Goal: Task Accomplishment & Management: Use online tool/utility

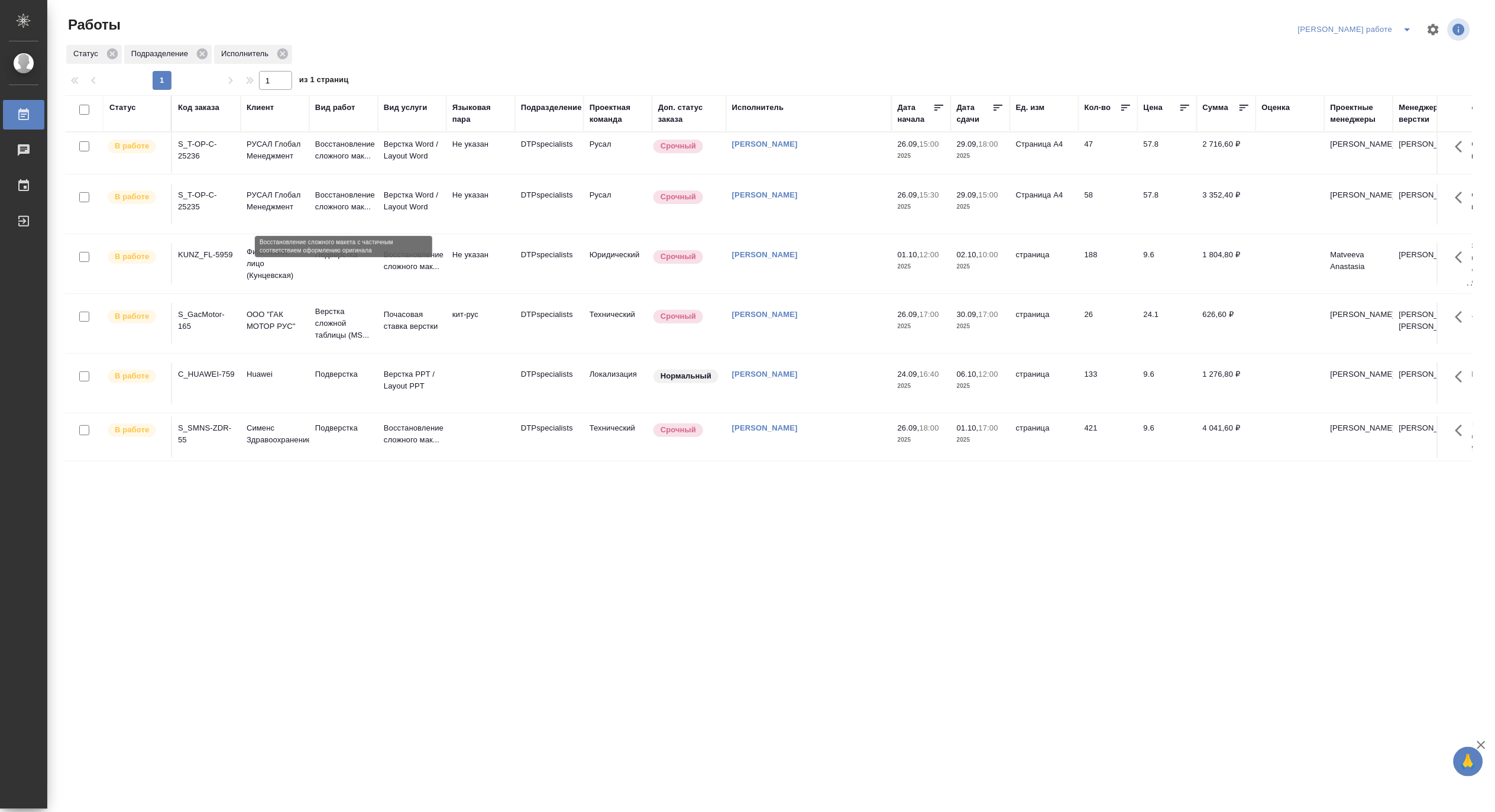
click at [332, 210] on p "Восстановление сложного мак..." at bounding box center [344, 201] width 57 height 24
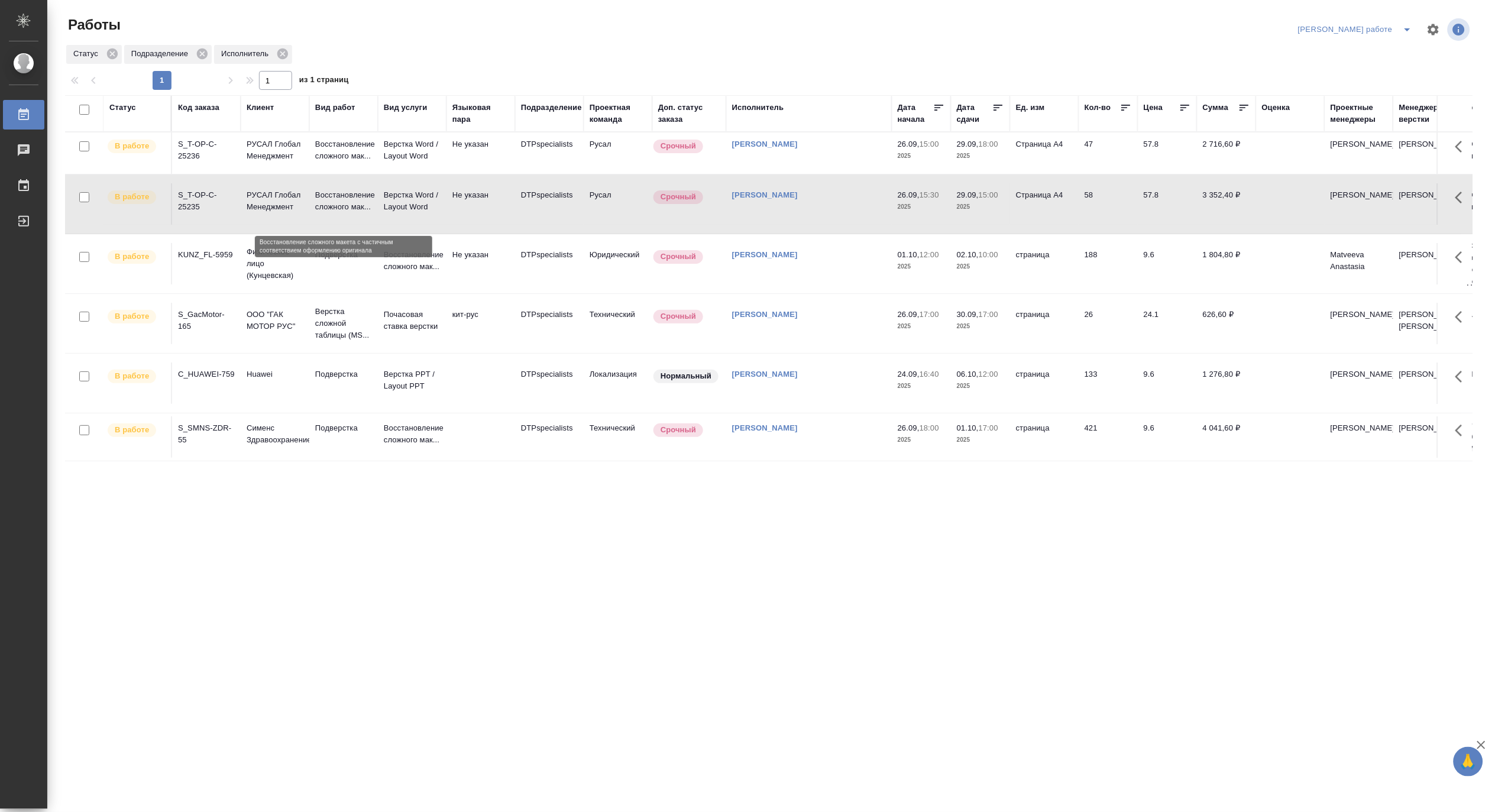
click at [332, 210] on p "Восстановление сложного мак..." at bounding box center [344, 201] width 57 height 24
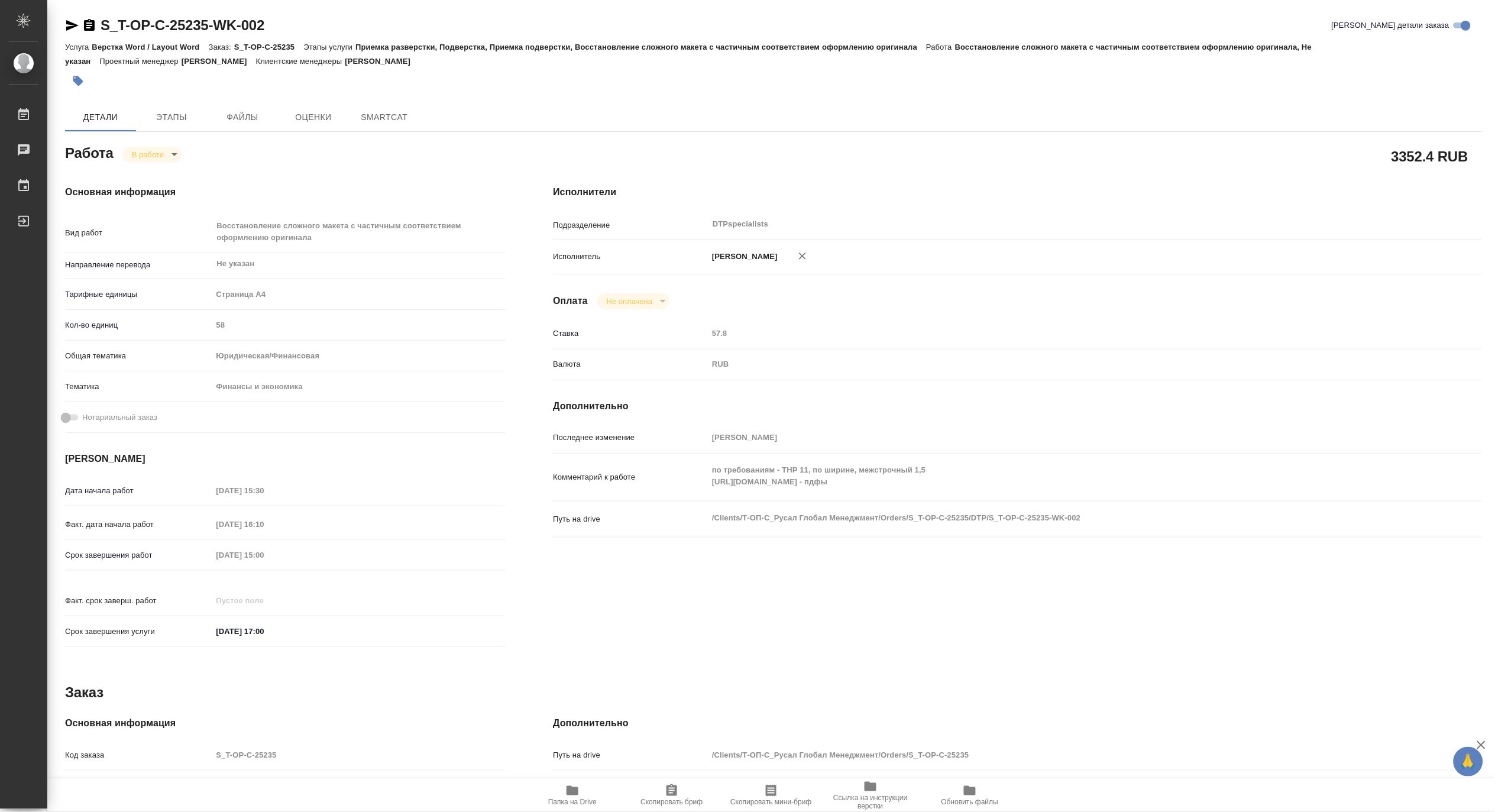
type textarea "x"
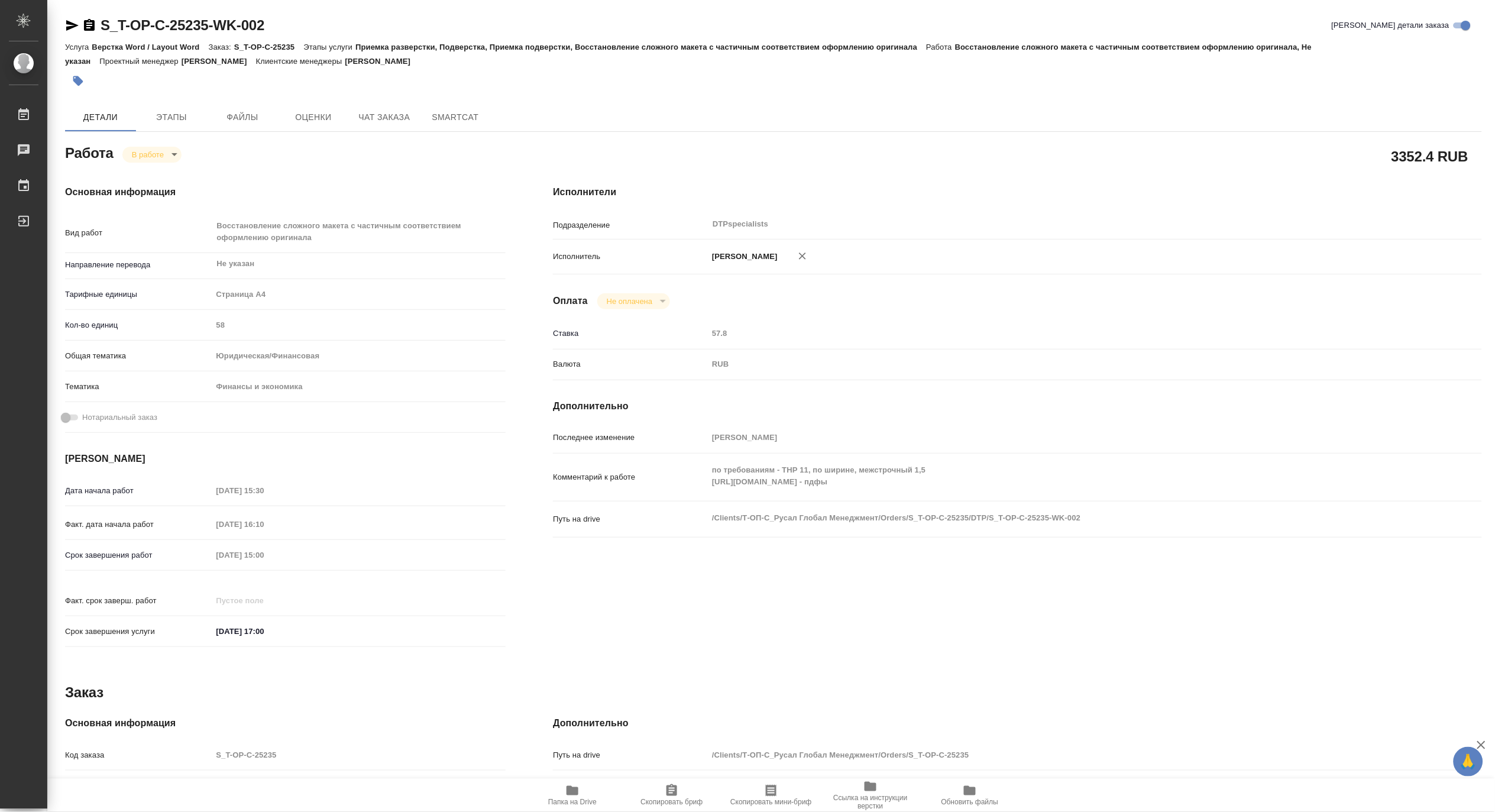
type textarea "x"
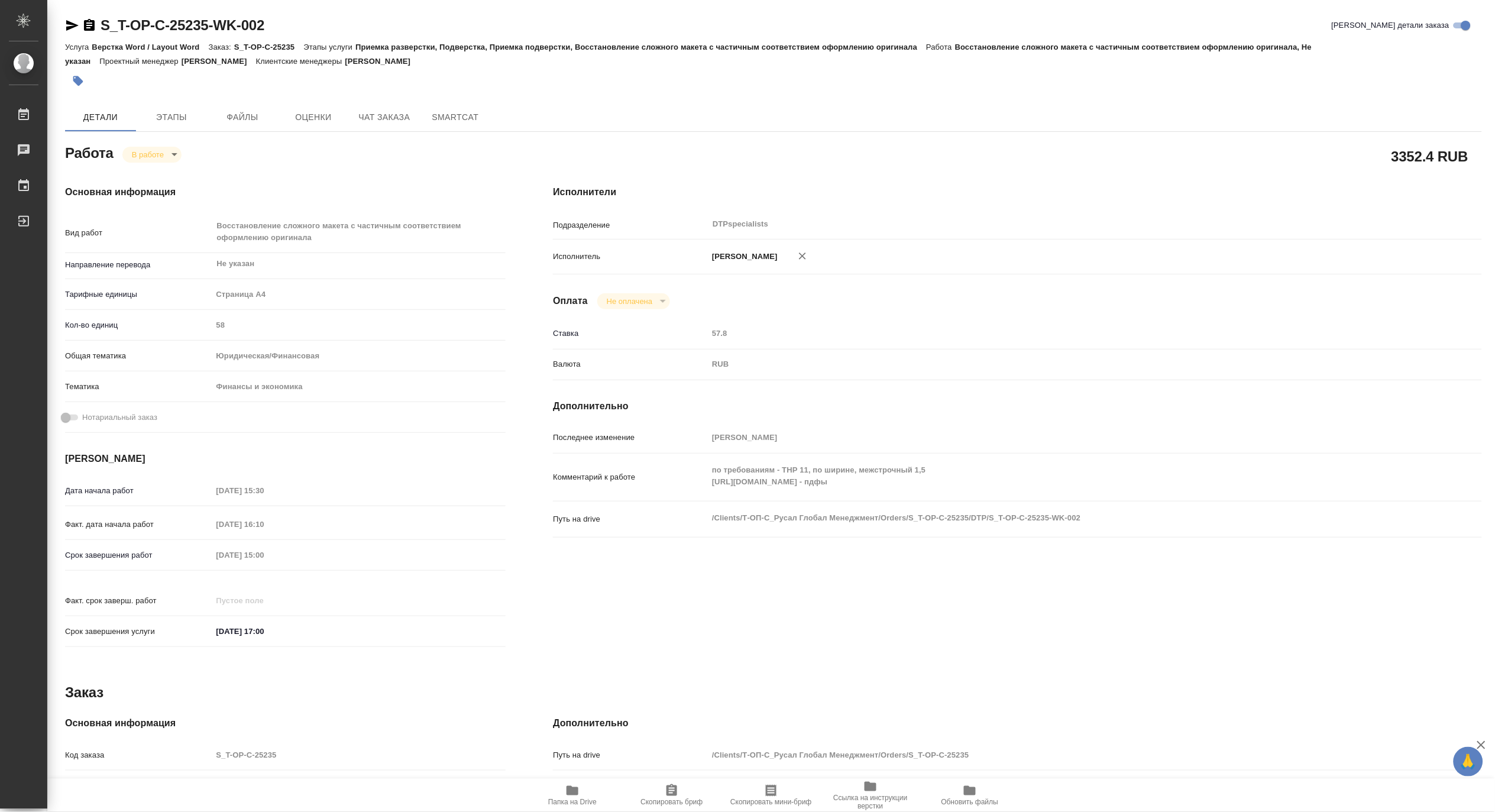
click at [582, 797] on span "Папка на Drive" at bounding box center [573, 795] width 85 height 23
type textarea "x"
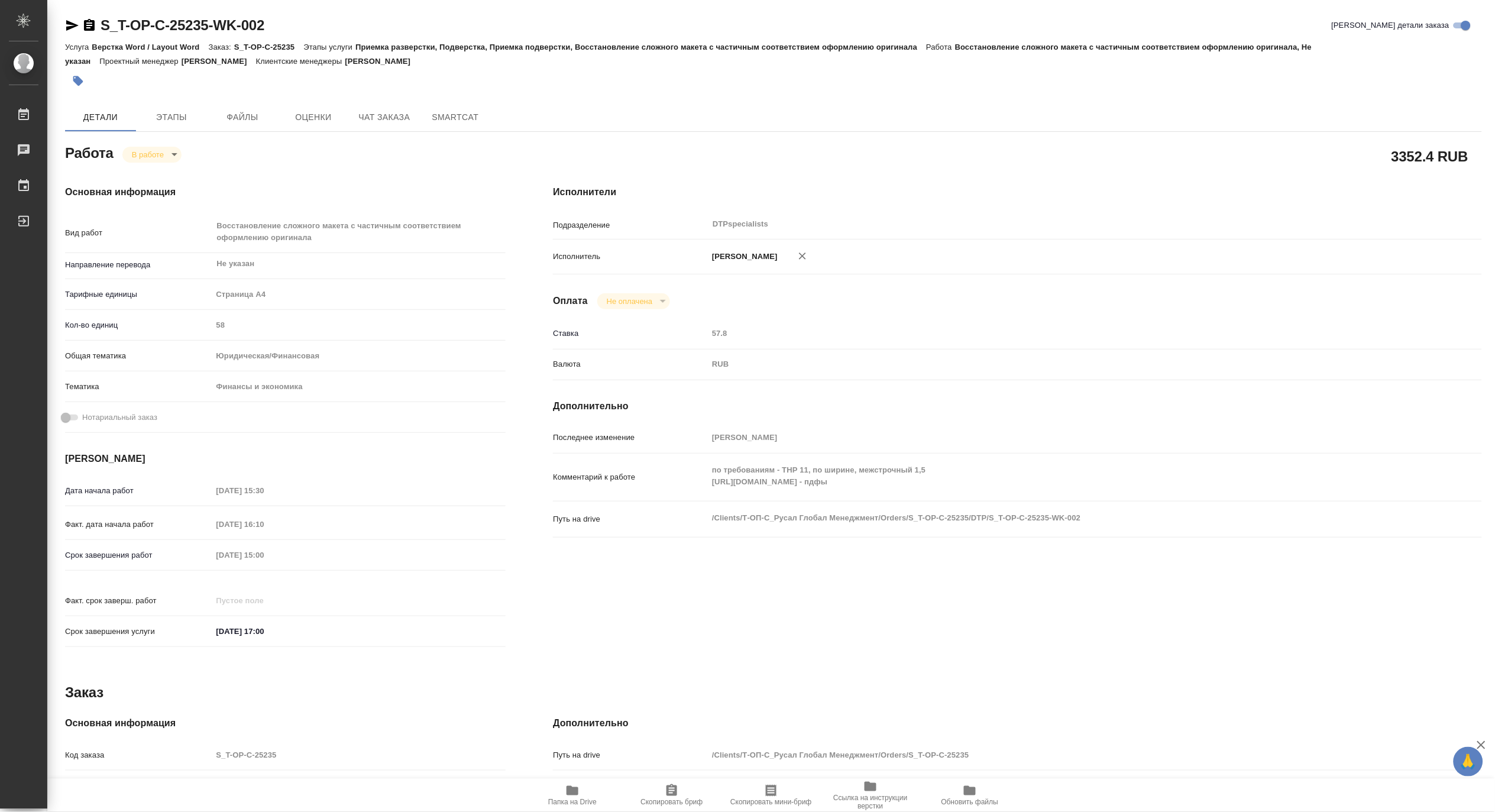
type textarea "x"
